Goal: Find specific page/section: Find specific page/section

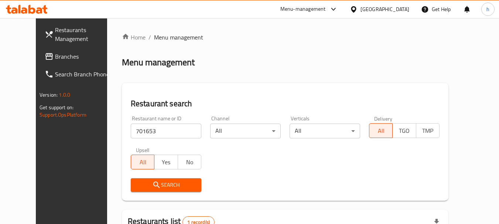
click at [383, 8] on div "[GEOGRAPHIC_DATA]" at bounding box center [385, 9] width 49 height 8
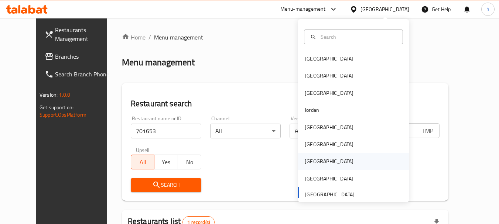
click at [307, 161] on div "[GEOGRAPHIC_DATA]" at bounding box center [329, 161] width 49 height 8
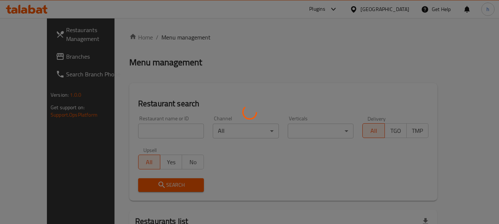
click at [49, 57] on div at bounding box center [249, 112] width 499 height 224
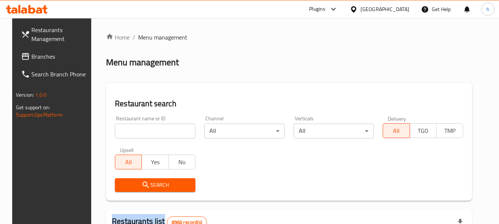
click at [49, 57] on div at bounding box center [249, 112] width 499 height 224
click at [49, 57] on span "Branches" at bounding box center [60, 56] width 58 height 9
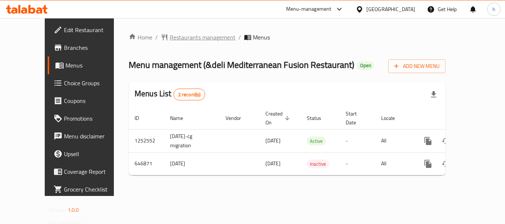
click at [177, 37] on span "Restaurants management" at bounding box center [203, 37] width 66 height 9
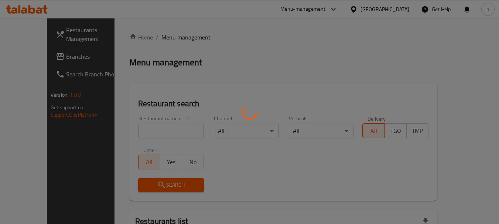
click at [139, 132] on div at bounding box center [249, 112] width 499 height 224
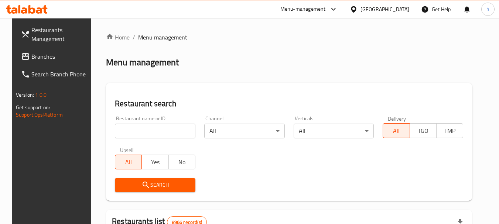
click at [139, 132] on input "search" at bounding box center [155, 131] width 81 height 15
paste input "641001"
type input "641001"
click at [142, 188] on icon "submit" at bounding box center [146, 185] width 9 height 9
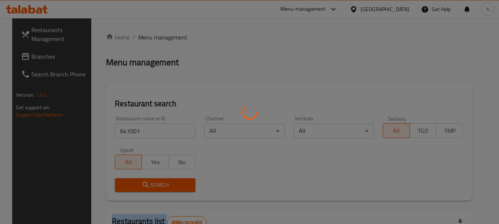
click at [142, 188] on div at bounding box center [249, 112] width 499 height 224
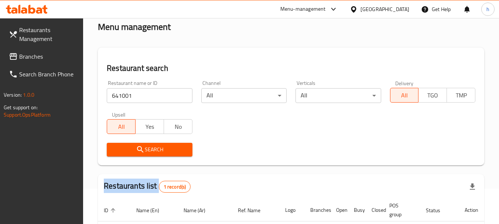
scroll to position [105, 0]
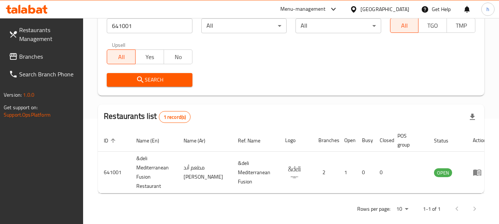
click at [407, 9] on div "[GEOGRAPHIC_DATA]" at bounding box center [385, 9] width 49 height 8
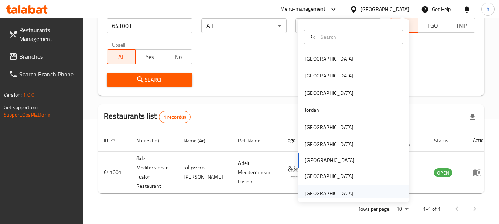
click at [312, 191] on div "[GEOGRAPHIC_DATA]" at bounding box center [329, 194] width 49 height 8
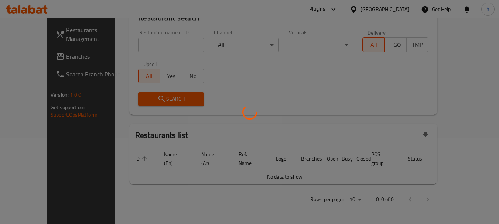
scroll to position [78, 0]
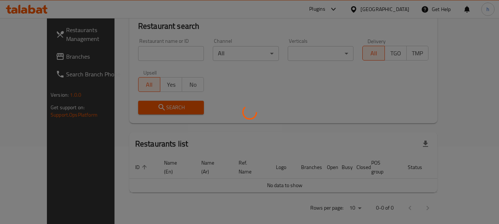
click at [33, 58] on div at bounding box center [249, 112] width 499 height 224
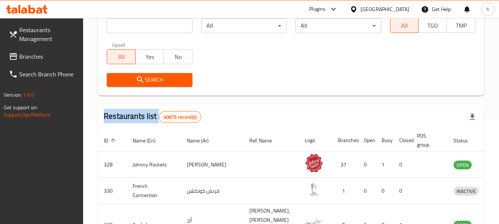
click at [33, 58] on div "Restaurants Management Branches Search Branch Phone Version: 1.0.0 Get support …" at bounding box center [249, 161] width 499 height 497
click at [33, 58] on span "Branches" at bounding box center [48, 56] width 58 height 9
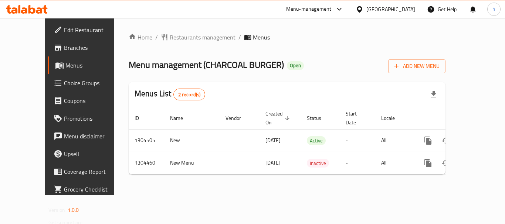
click at [172, 36] on span "Restaurants management" at bounding box center [203, 37] width 66 height 9
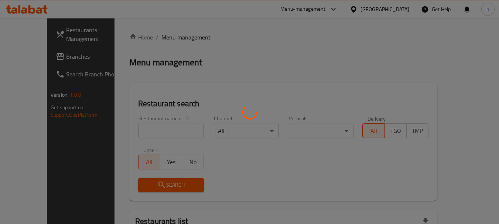
click at [135, 137] on div at bounding box center [249, 112] width 499 height 224
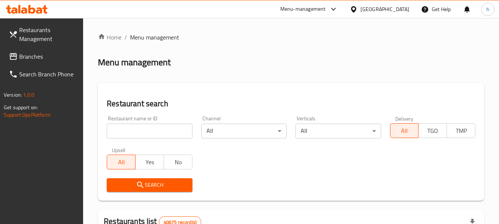
click at [134, 134] on input "search" at bounding box center [149, 131] width 85 height 15
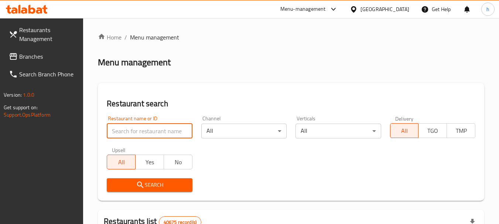
click at [134, 134] on input "search" at bounding box center [149, 131] width 85 height 15
paste input "703256"
type input "703256"
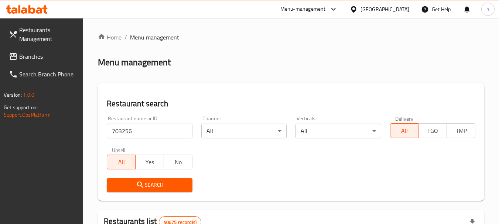
click at [148, 184] on span "Search" at bounding box center [150, 185] width 74 height 9
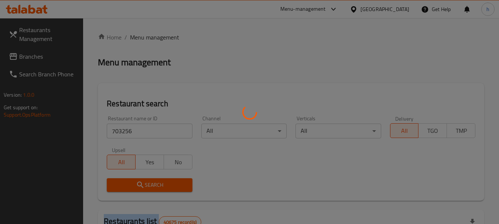
click at [148, 184] on div at bounding box center [249, 112] width 499 height 224
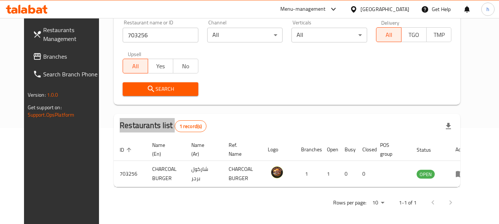
scroll to position [99, 0]
